Goal: Information Seeking & Learning: Learn about a topic

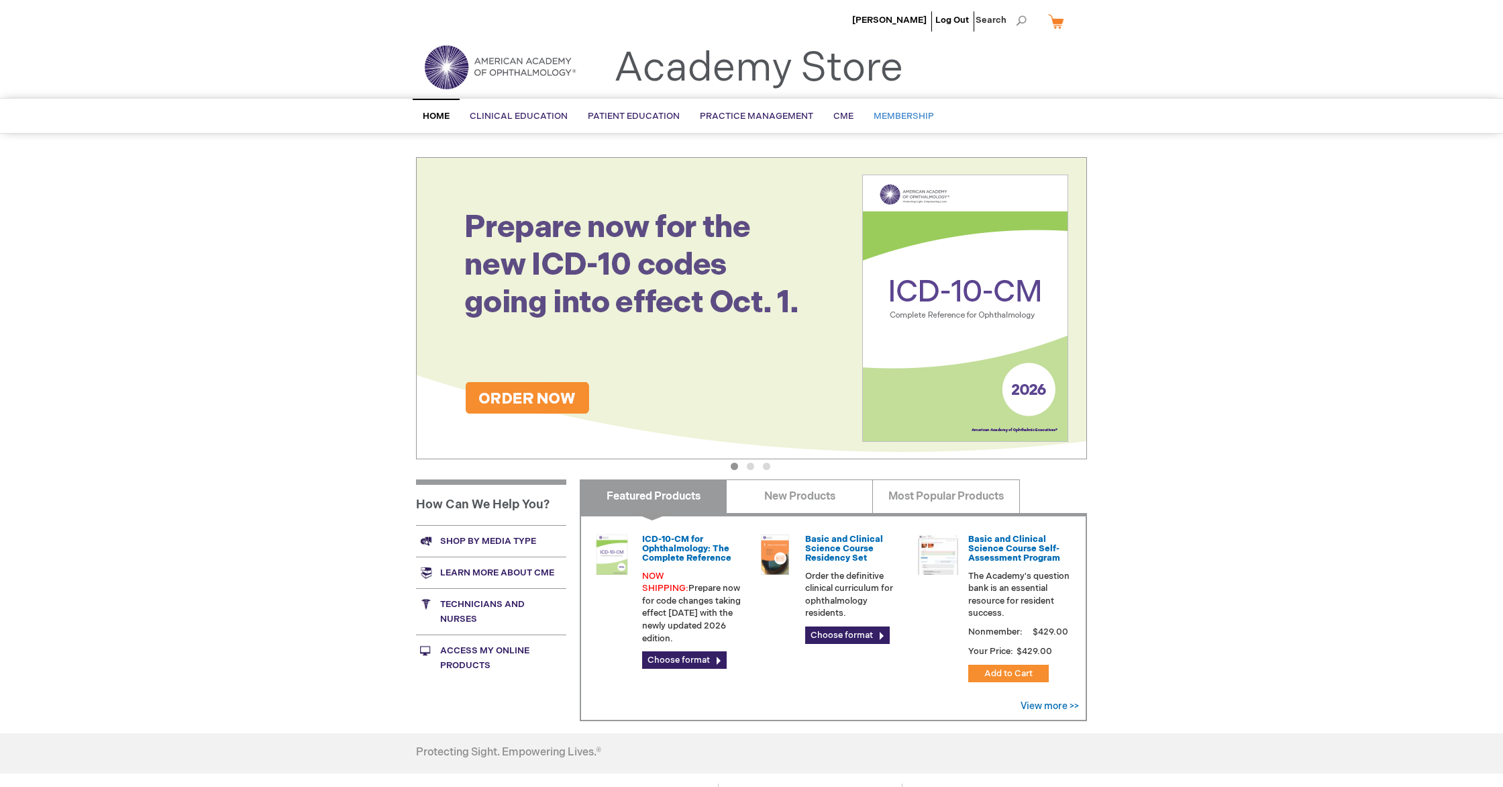
click at [913, 122] on link "Membership" at bounding box center [904, 116] width 81 height 33
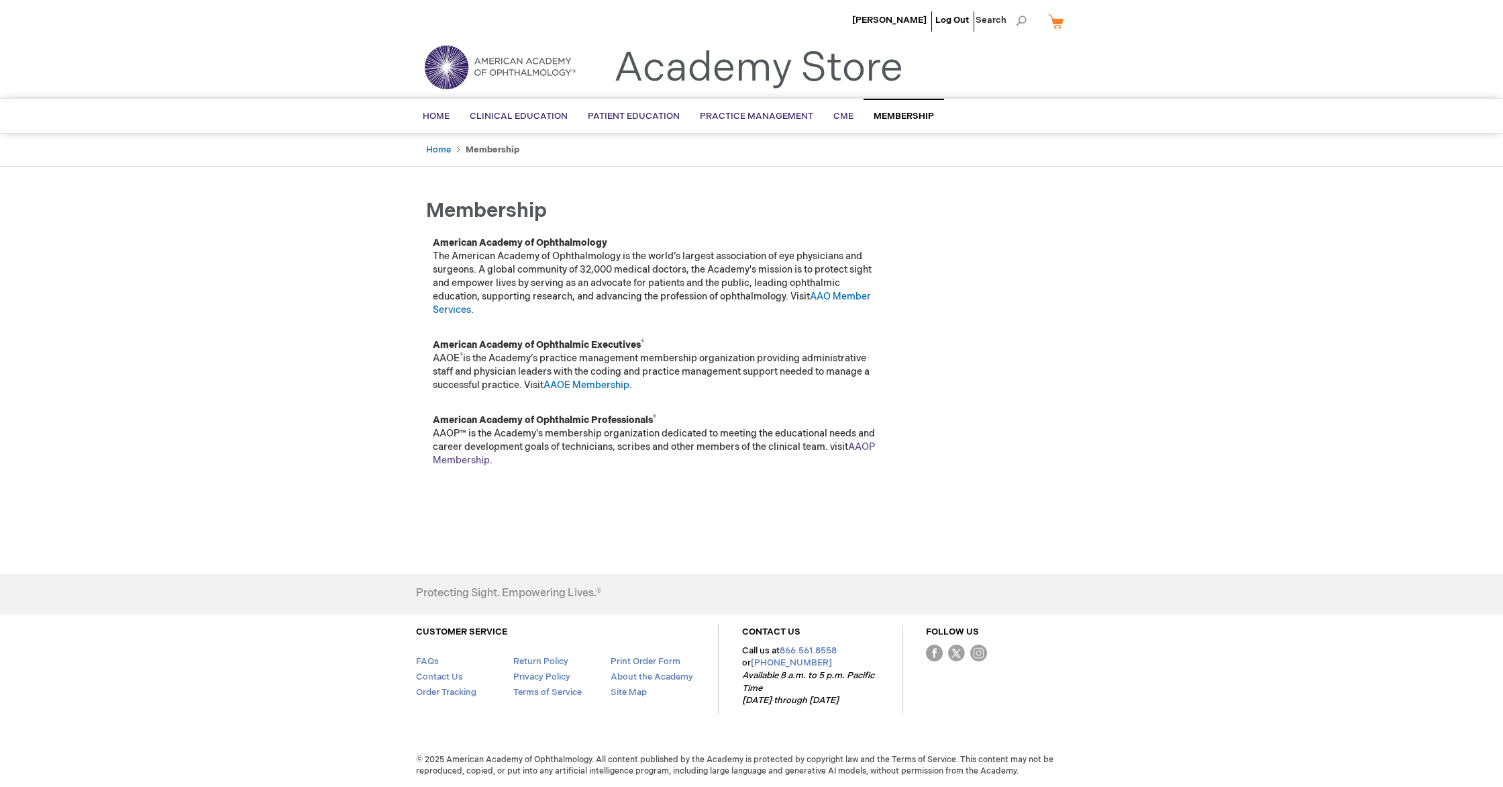
click at [858, 446] on link "AAOP Membership" at bounding box center [654, 453] width 442 height 25
click at [840, 294] on link "AAO Member Services" at bounding box center [652, 303] width 438 height 25
click at [864, 447] on link "AAOP Membership" at bounding box center [654, 453] width 442 height 25
